Goal: Find specific page/section: Find specific page/section

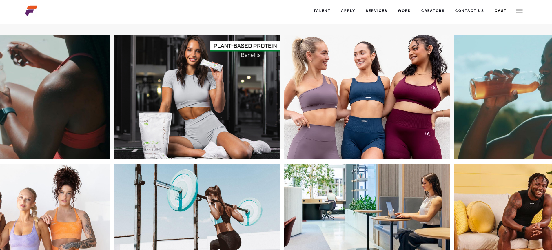
scroll to position [116, 0]
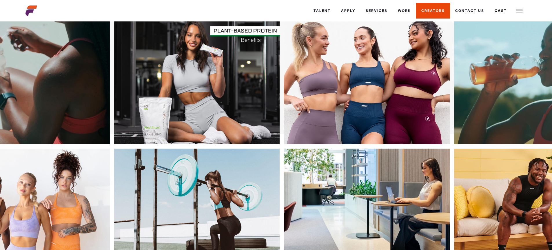
click at [423, 11] on link "Creators" at bounding box center [433, 11] width 34 height 16
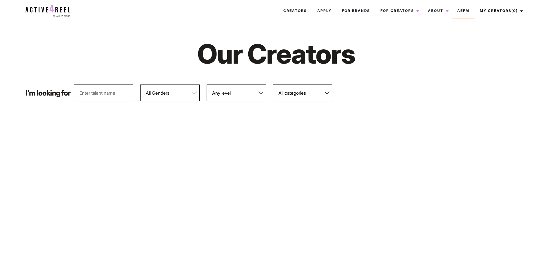
click at [189, 94] on select "All Genders [DEMOGRAPHIC_DATA] [DEMOGRAPHIC_DATA]" at bounding box center [169, 92] width 59 height 17
select select "563"
click at [141, 84] on select "All Genders Female Male" at bounding box center [169, 92] width 59 height 17
click at [260, 92] on select "Any level Bronze Silver Platinum Gold Diamond" at bounding box center [236, 92] width 59 height 17
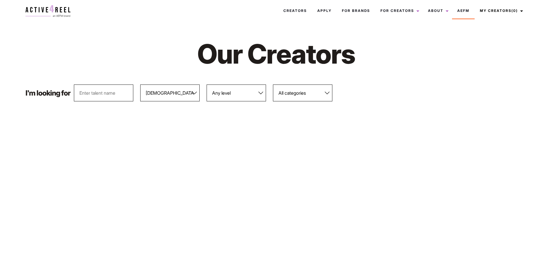
click at [326, 92] on select "All categories Athletic Footwear Reviewers Female Supplement Testing & Review" at bounding box center [302, 92] width 59 height 17
click at [286, 8] on link "Creators" at bounding box center [295, 11] width 34 height 16
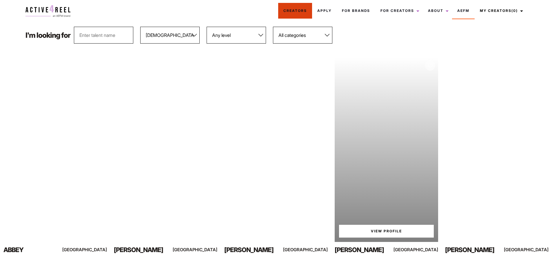
scroll to position [116, 0]
